Goal: Information Seeking & Learning: Learn about a topic

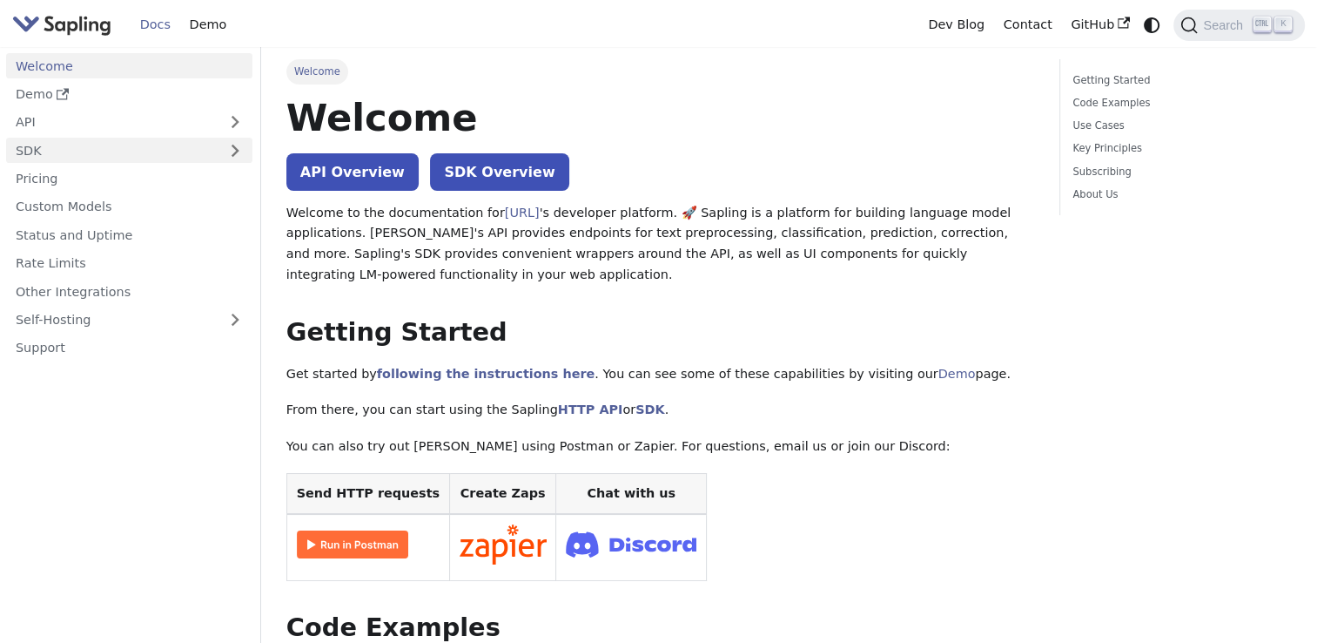
click at [72, 155] on link "SDK" at bounding box center [112, 150] width 212 height 25
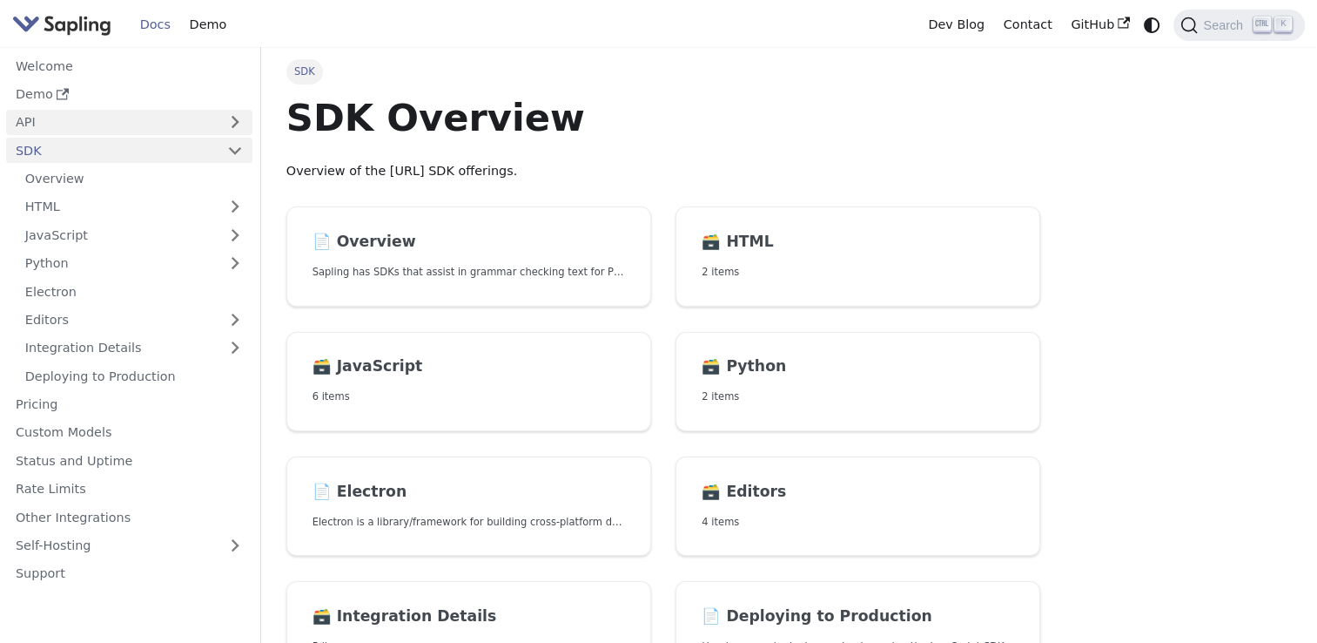
click at [84, 133] on link "API" at bounding box center [112, 122] width 212 height 25
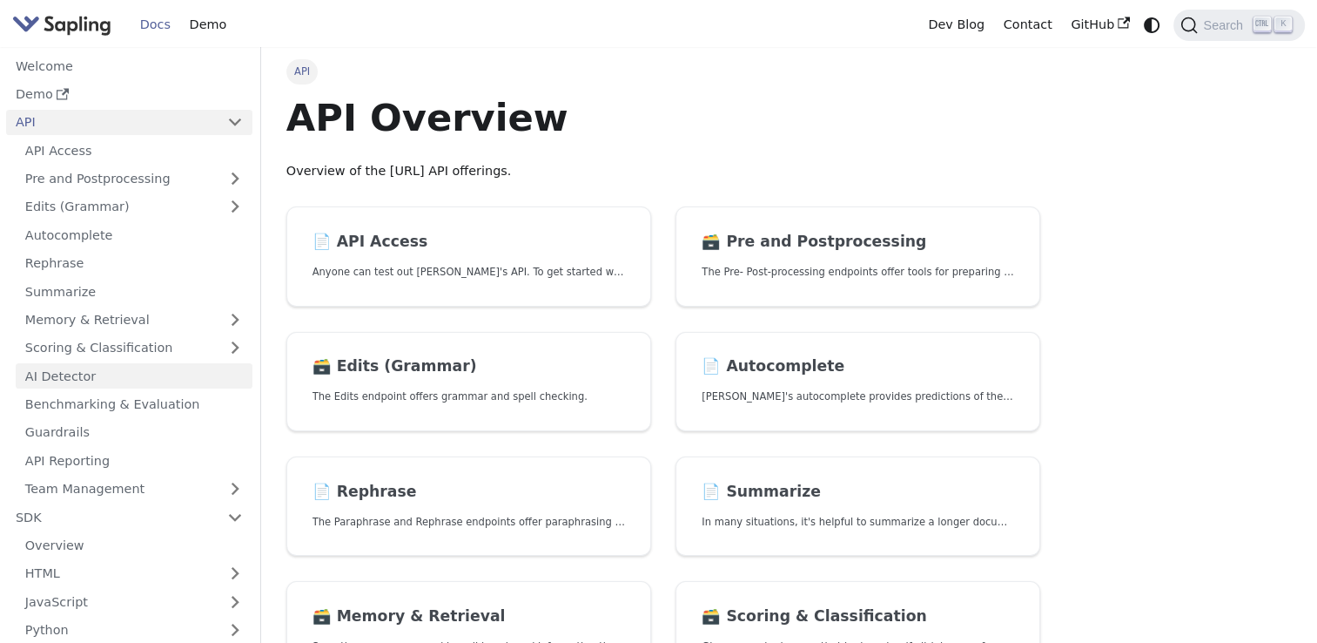
click at [98, 384] on link "AI Detector" at bounding box center [134, 375] width 237 height 25
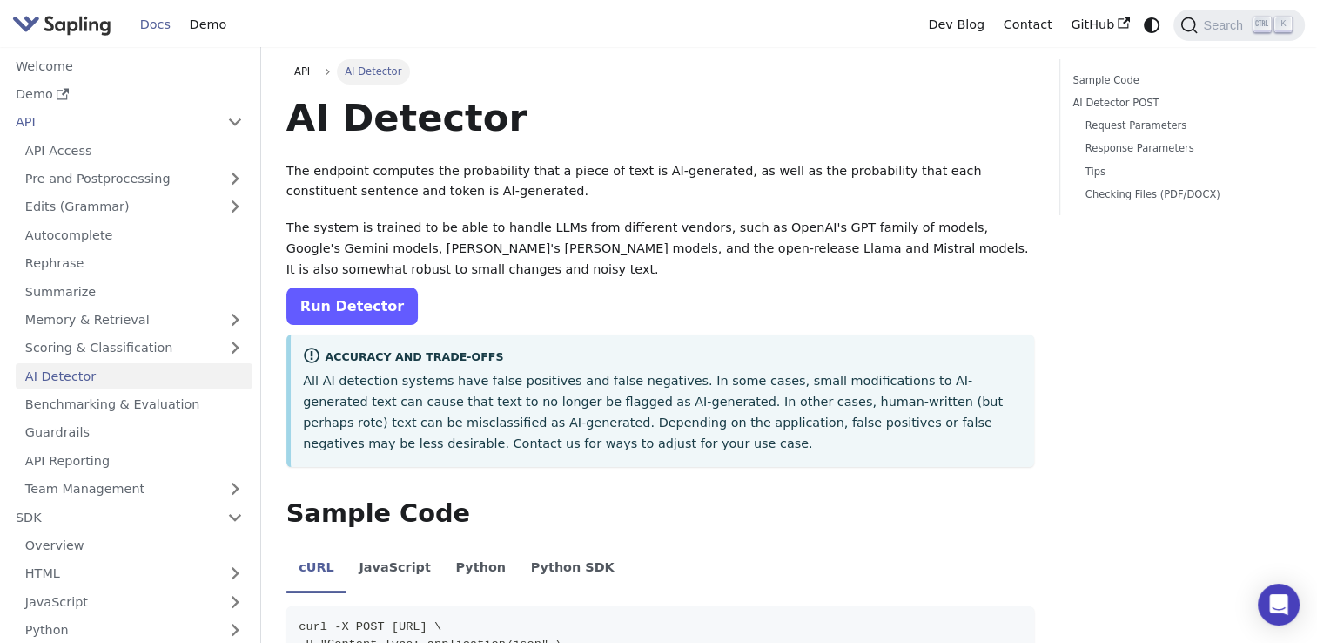
click at [327, 314] on link "Run Detector" at bounding box center [351, 305] width 131 height 37
